Goal: Task Accomplishment & Management: Use online tool/utility

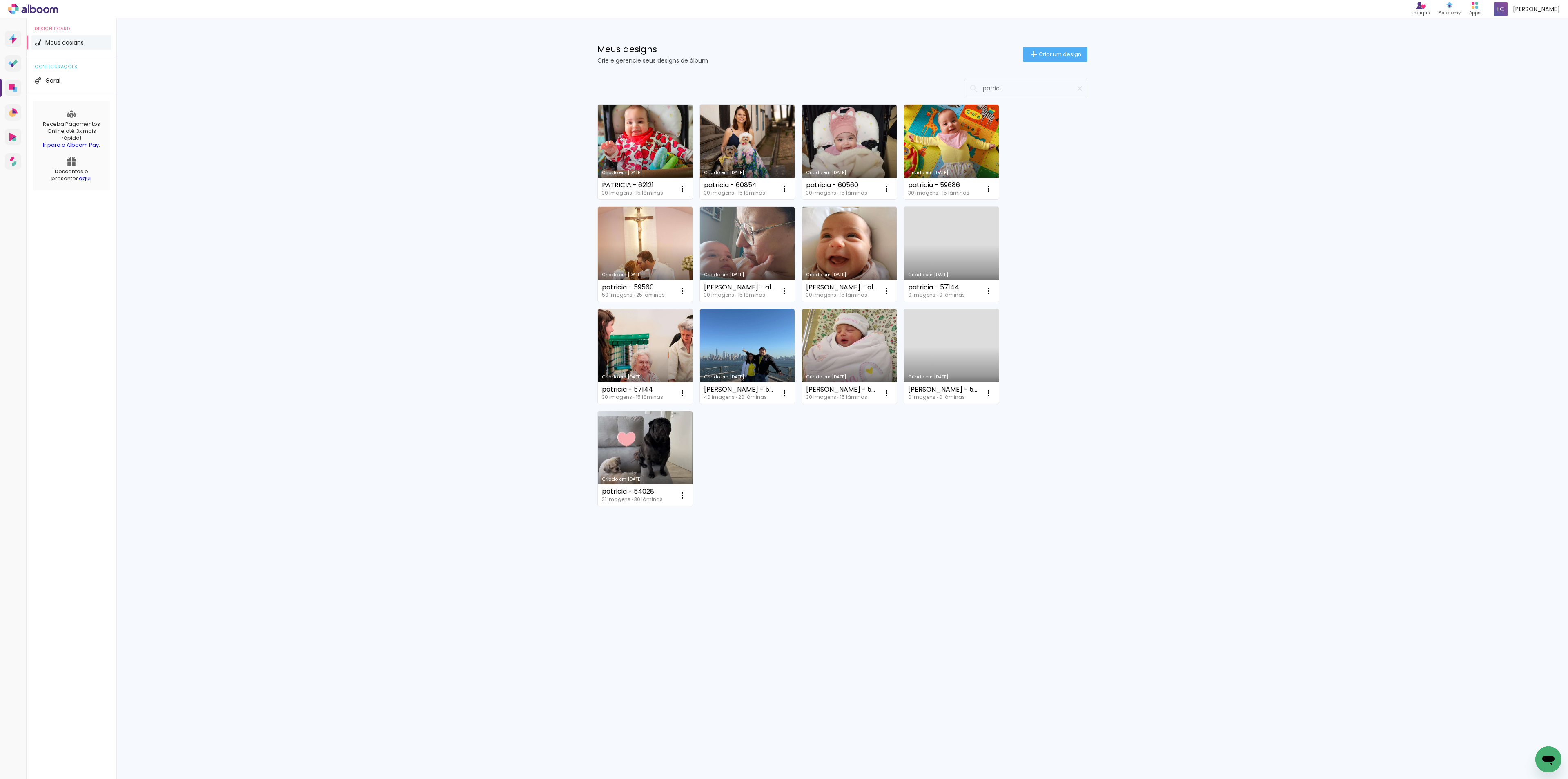
type input "patrici"
type paper-input "patrici"
click at [639, 121] on link "Criado em [DATE]" at bounding box center [645, 152] width 95 height 95
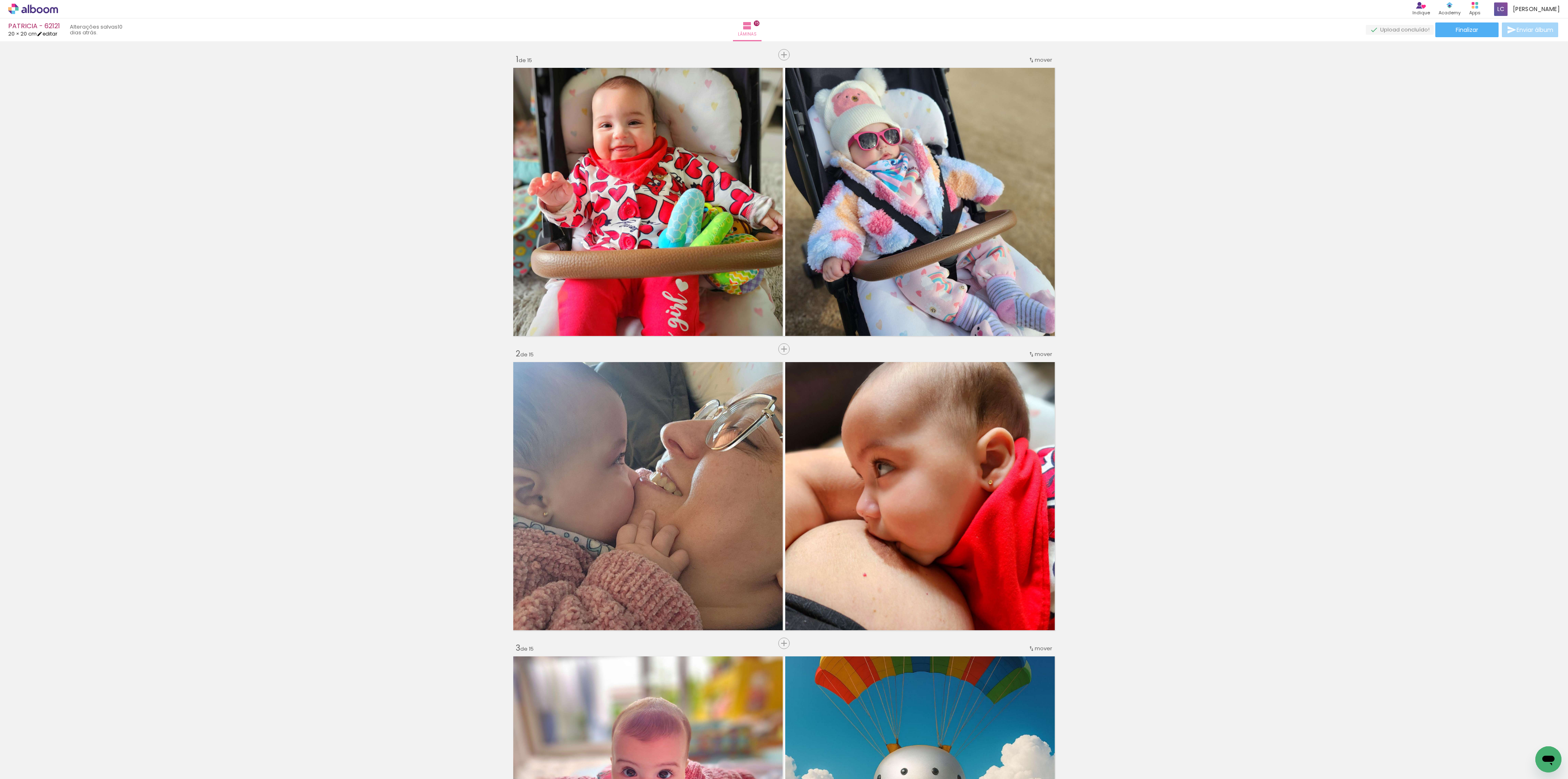
click at [49, 34] on link "editar" at bounding box center [47, 33] width 21 height 7
type input "20,3"
type input "40,6"
type input "2"
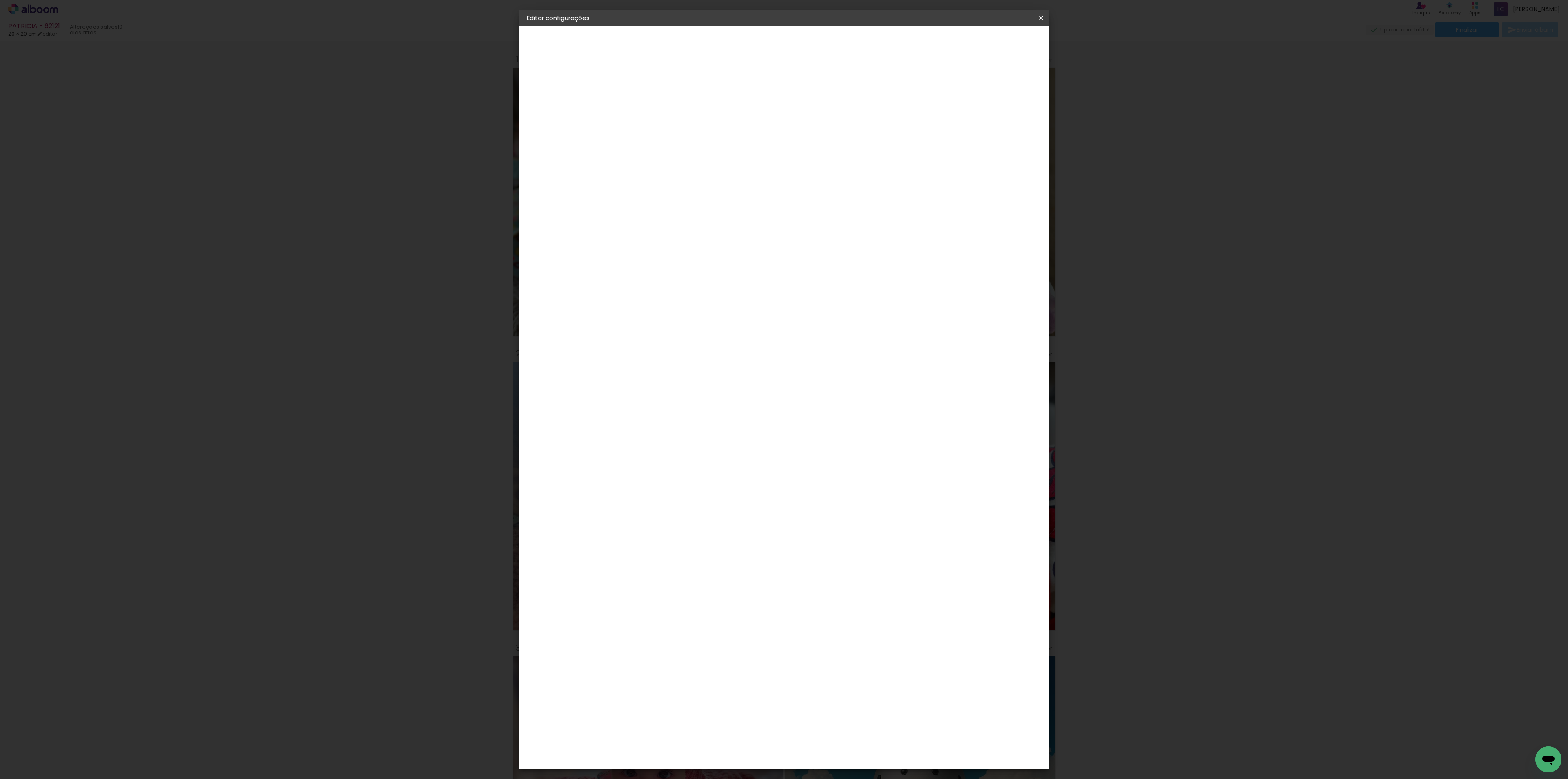
click at [824, 340] on input "40,6" at bounding box center [826, 338] width 21 height 12
click at [1038, 12] on paper-icon-button at bounding box center [1041, 18] width 16 height 15
